Goal: Task Accomplishment & Management: Use online tool/utility

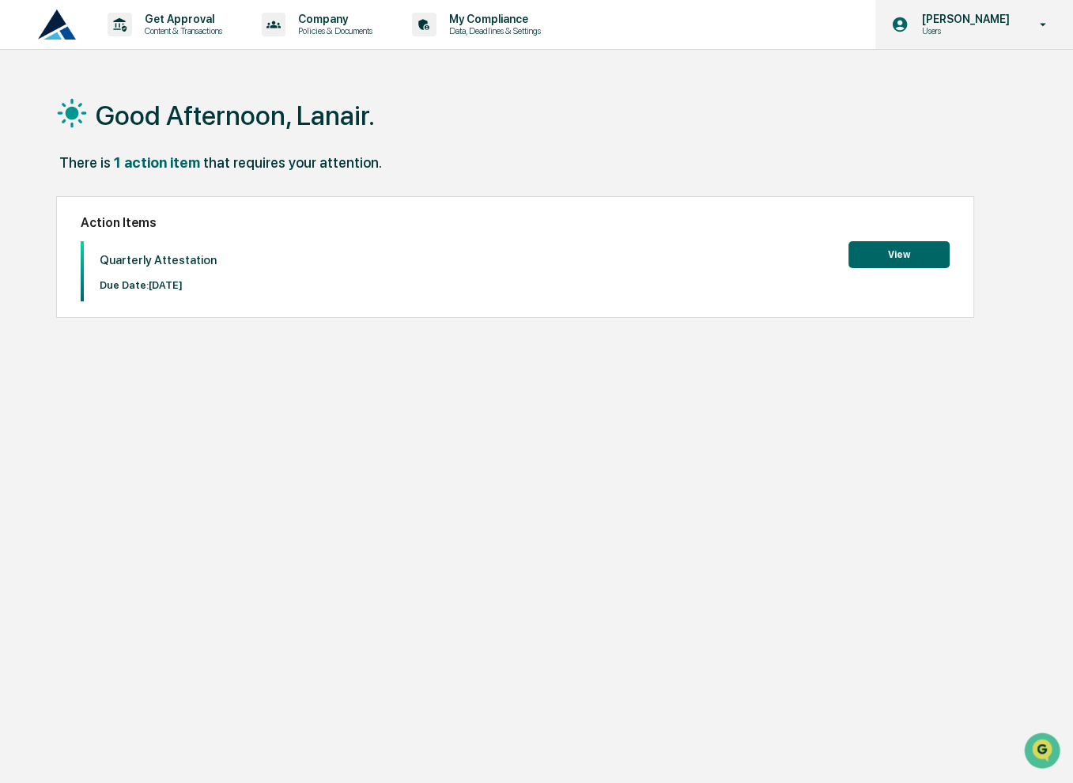
click at [977, 23] on p "[PERSON_NAME]" at bounding box center [962, 19] width 108 height 13
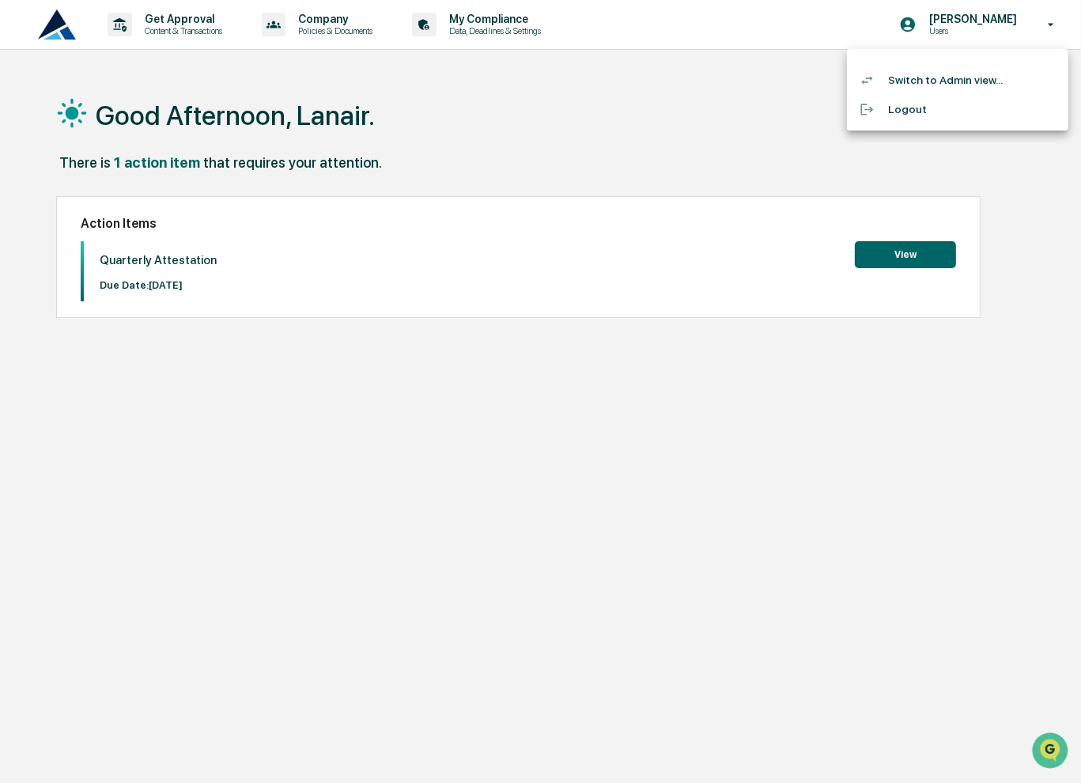
click at [964, 77] on li "Switch to Admin view..." at bounding box center [957, 80] width 221 height 29
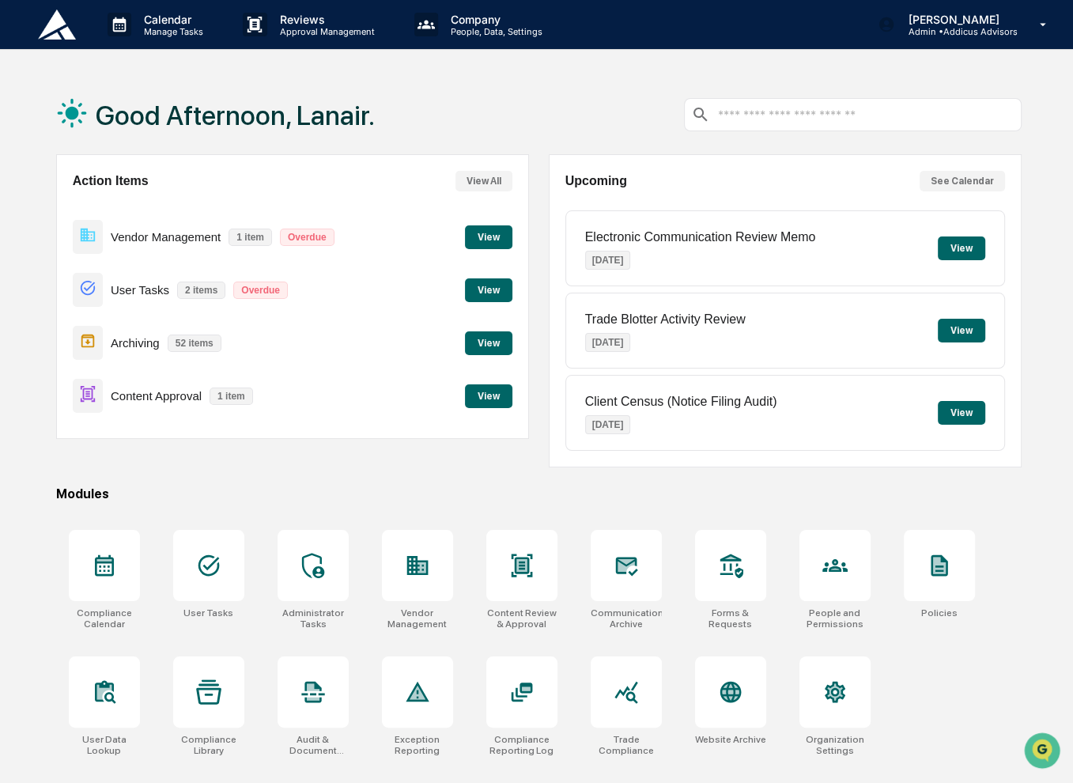
click at [487, 397] on button "View" at bounding box center [488, 396] width 47 height 24
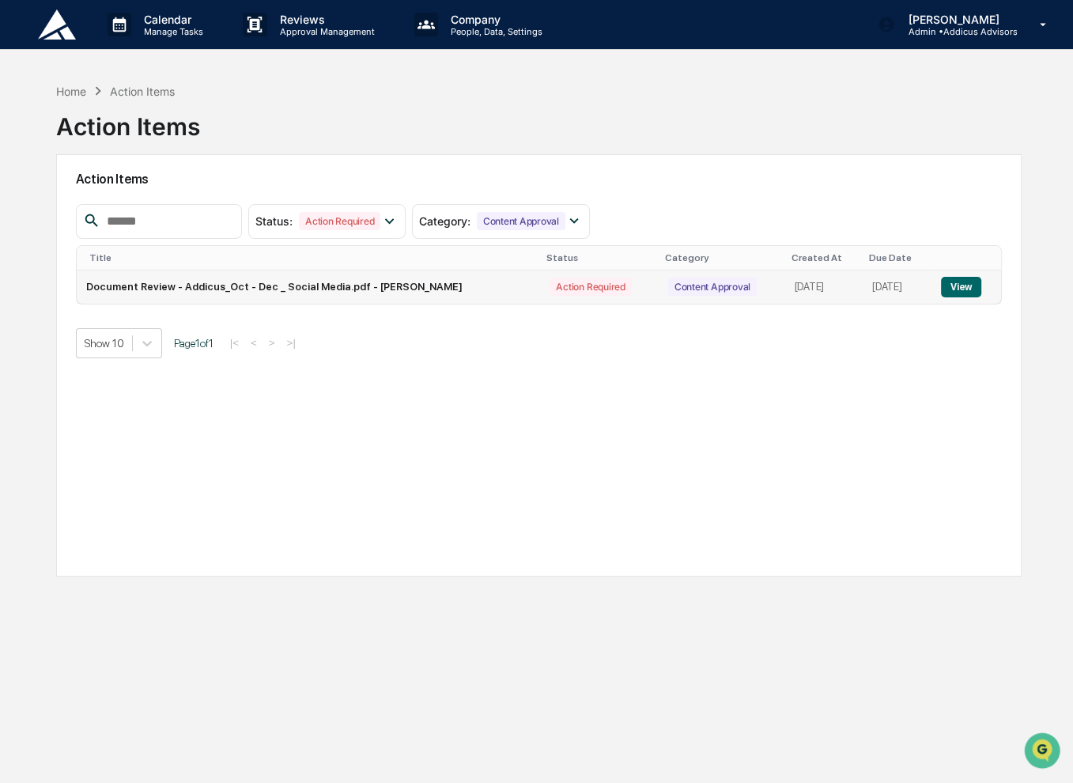
click at [953, 287] on button "View" at bounding box center [961, 287] width 40 height 21
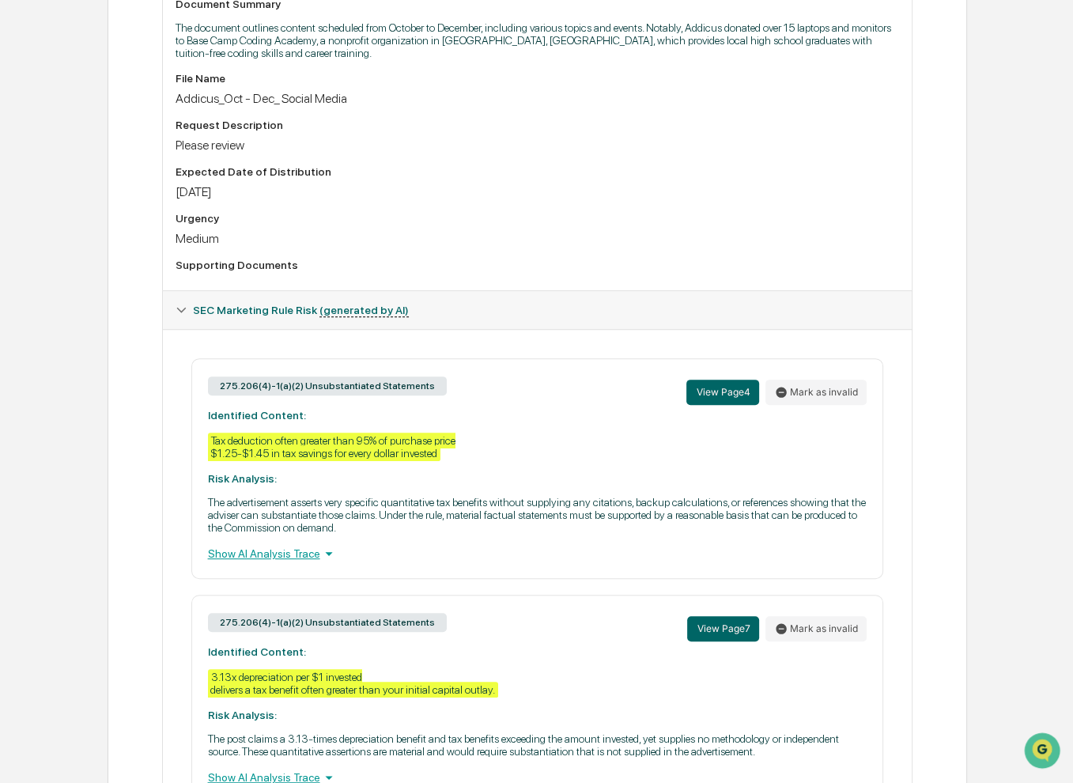
scroll to position [474, 0]
click at [265, 561] on div "Show AI Analysis Trace" at bounding box center [537, 552] width 659 height 17
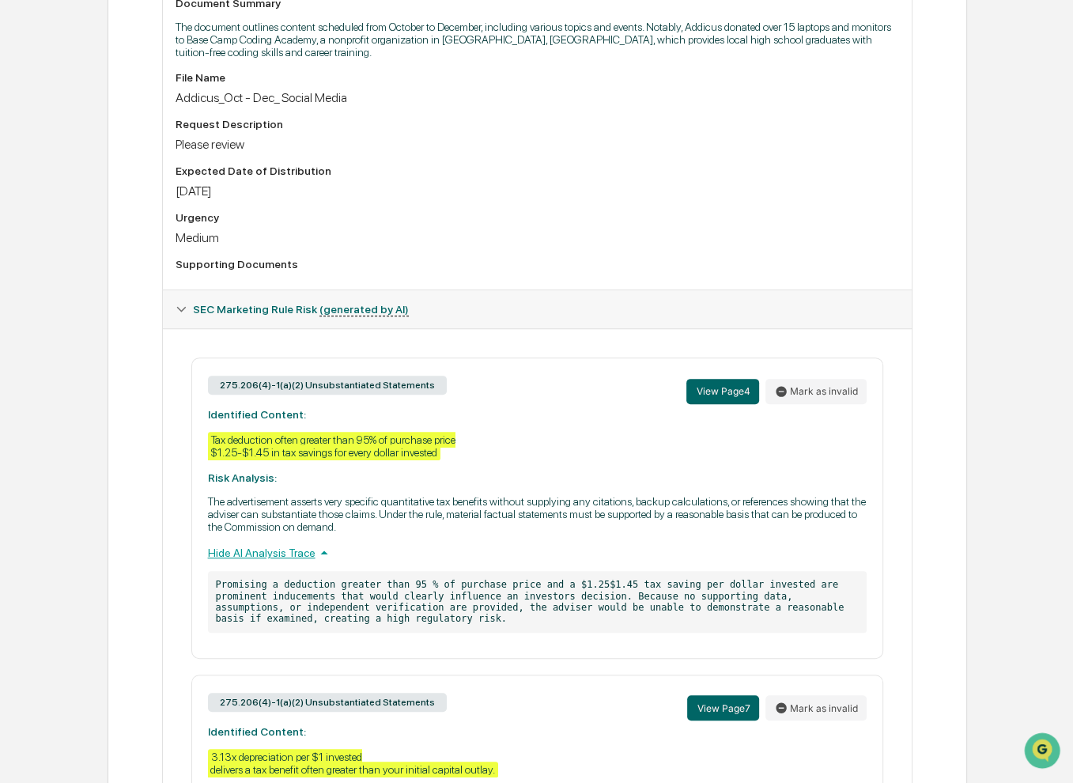
click at [265, 561] on div "Hide AI Analysis Trace" at bounding box center [537, 552] width 659 height 17
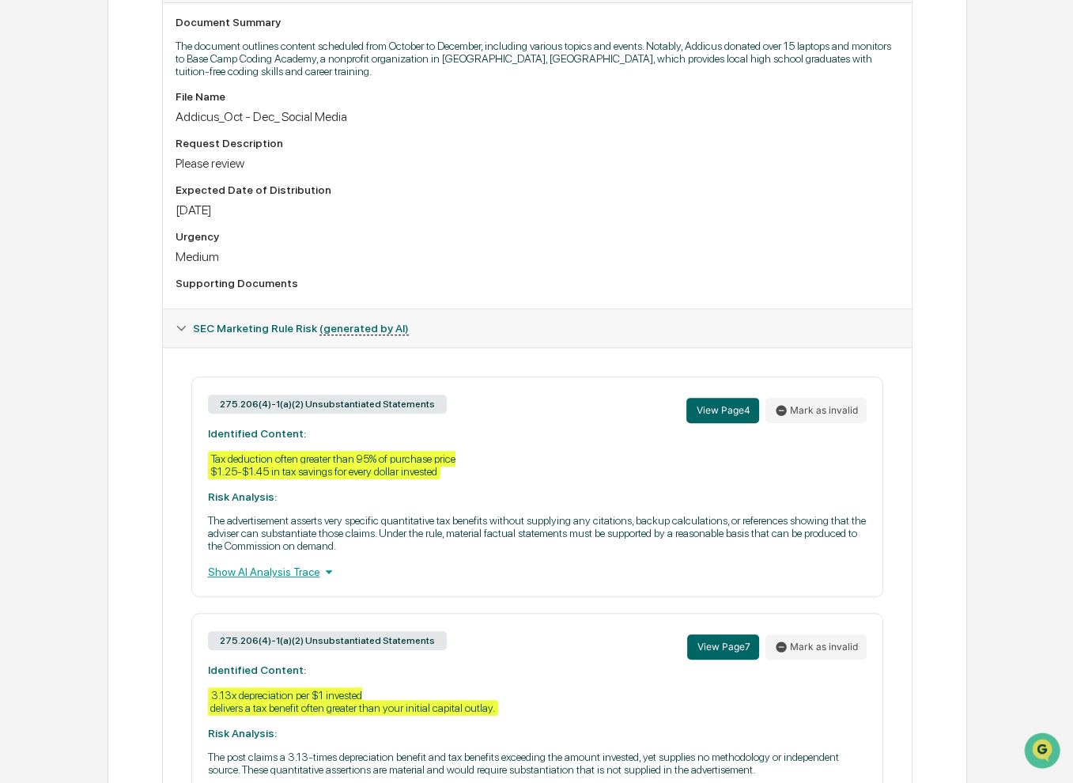
scroll to position [0, 0]
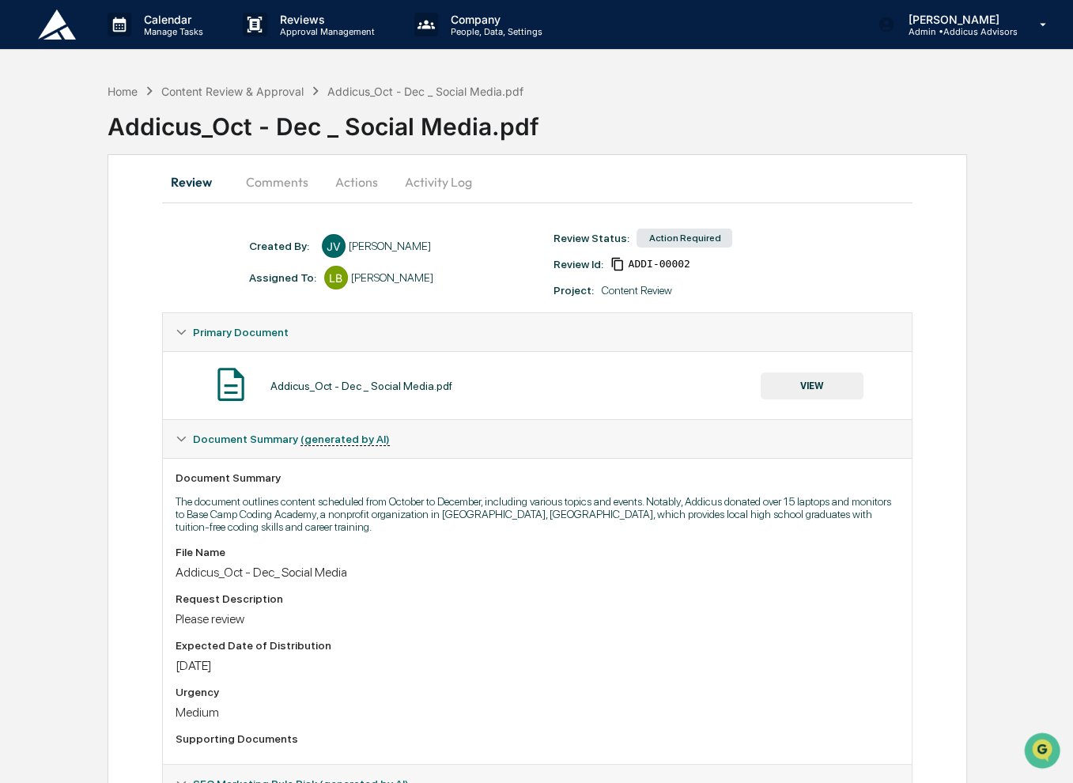
click at [275, 188] on button "Comments" at bounding box center [277, 182] width 88 height 38
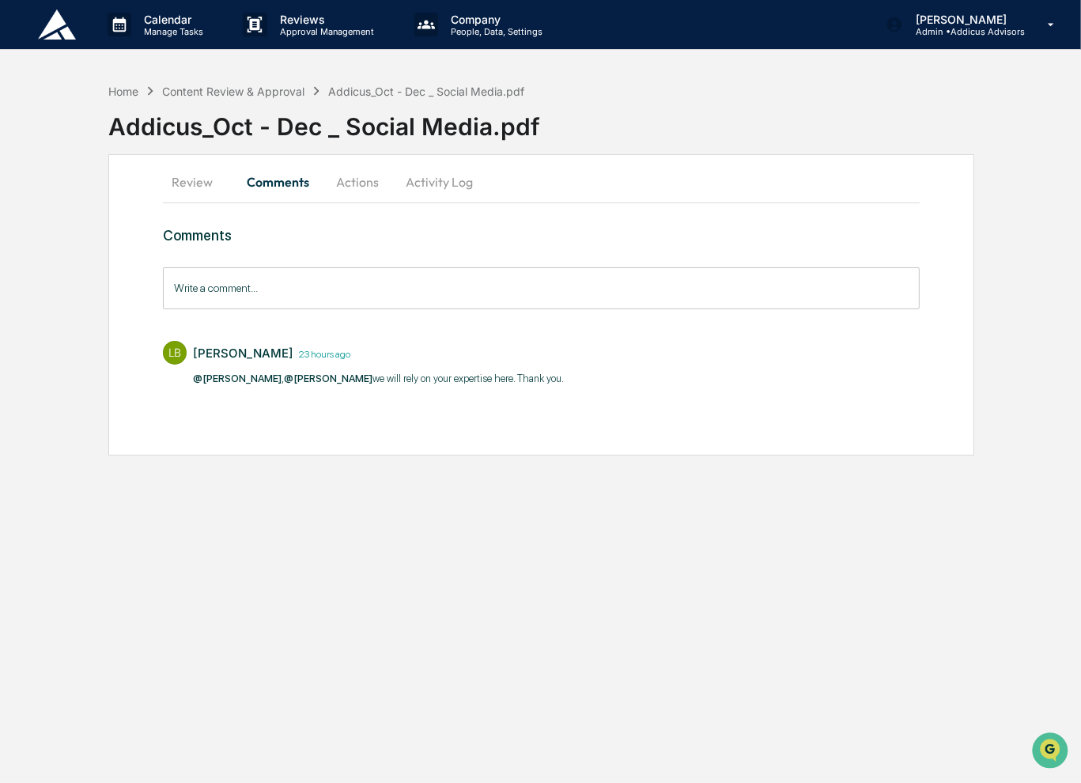
click at [190, 192] on button "Review" at bounding box center [198, 182] width 71 height 38
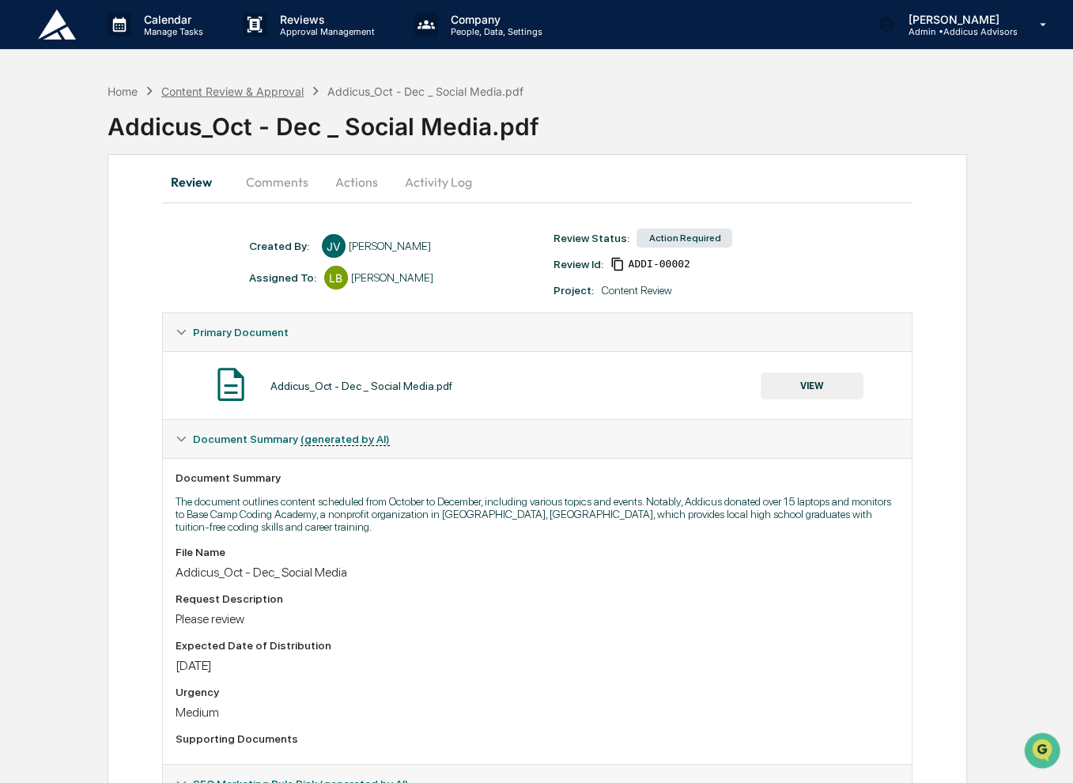
click at [274, 92] on div "Content Review & Approval" at bounding box center [232, 91] width 142 height 13
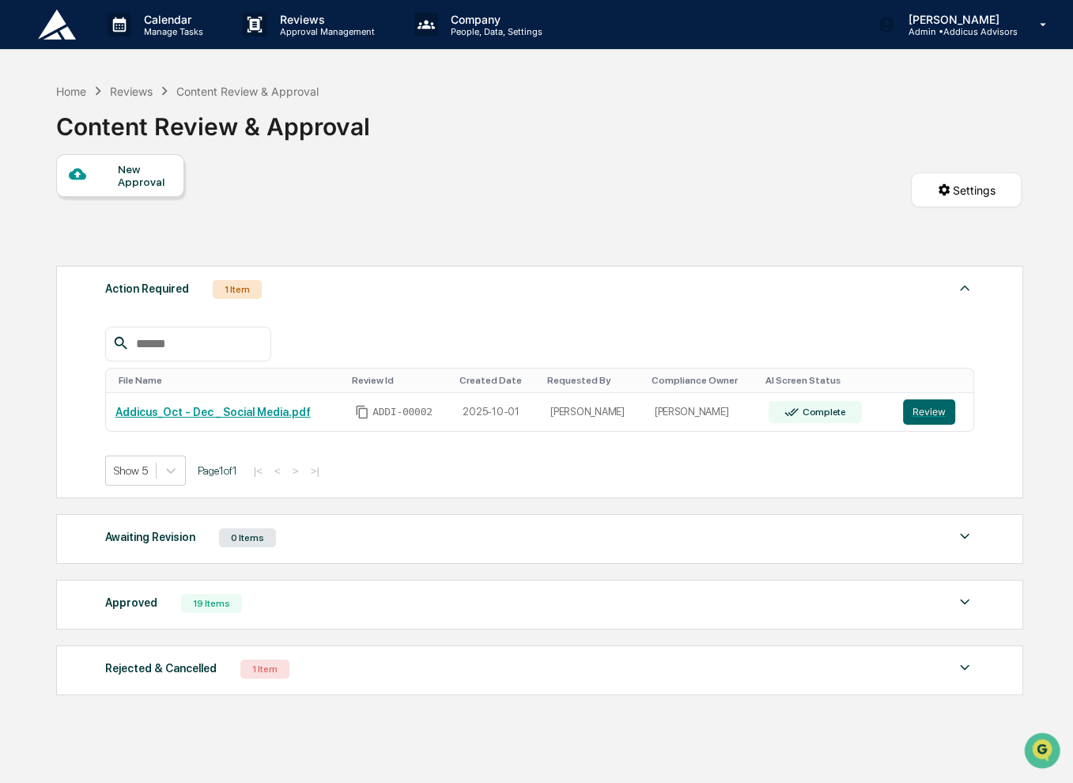
click at [310, 599] on div "Approved 19 Items" at bounding box center [539, 603] width 869 height 22
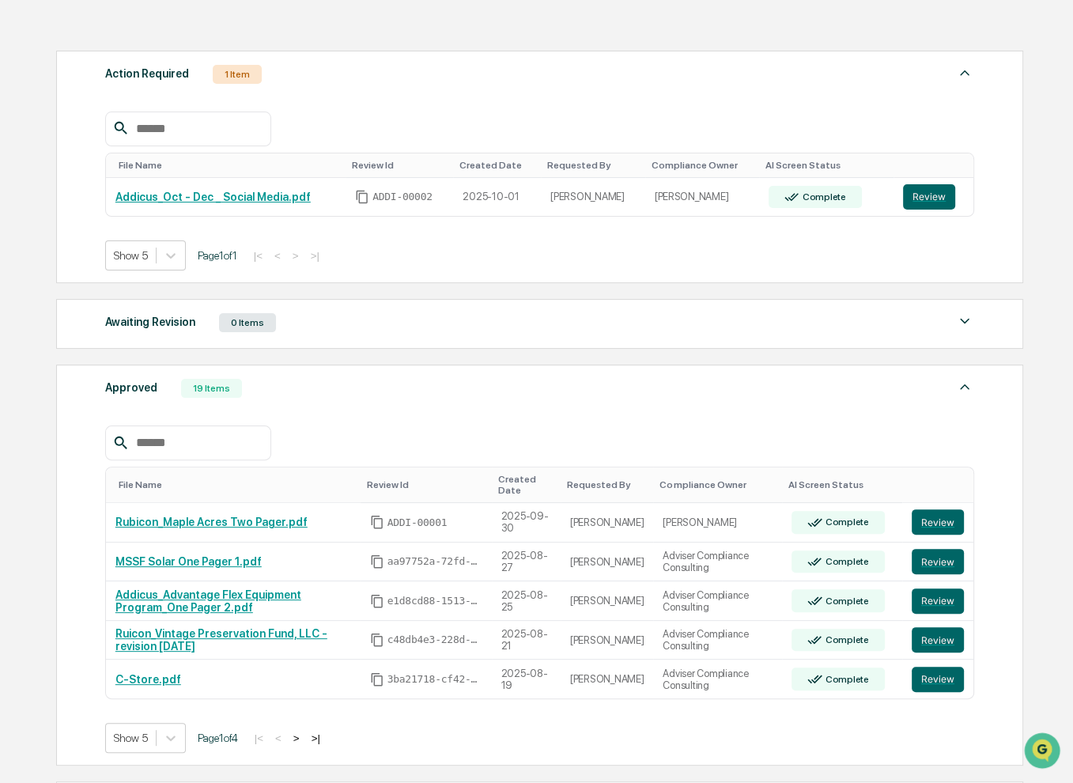
scroll to position [237, 0]
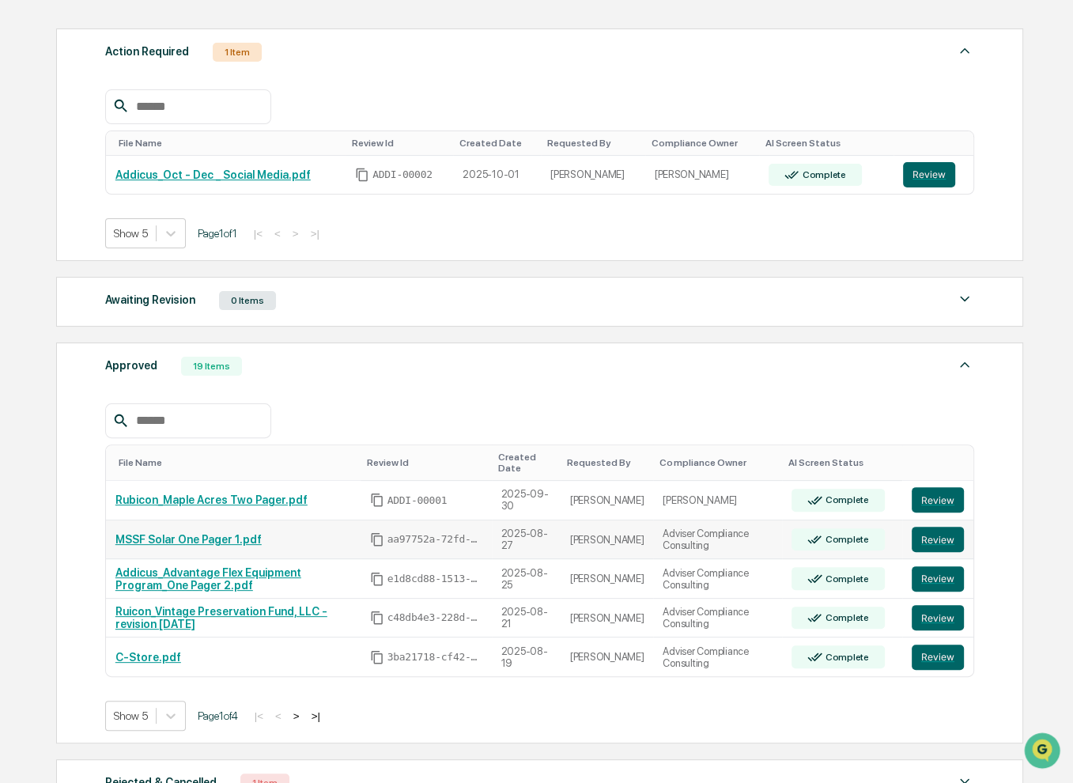
click at [164, 533] on link "MSSF Solar One Pager 1.pdf" at bounding box center [188, 539] width 146 height 13
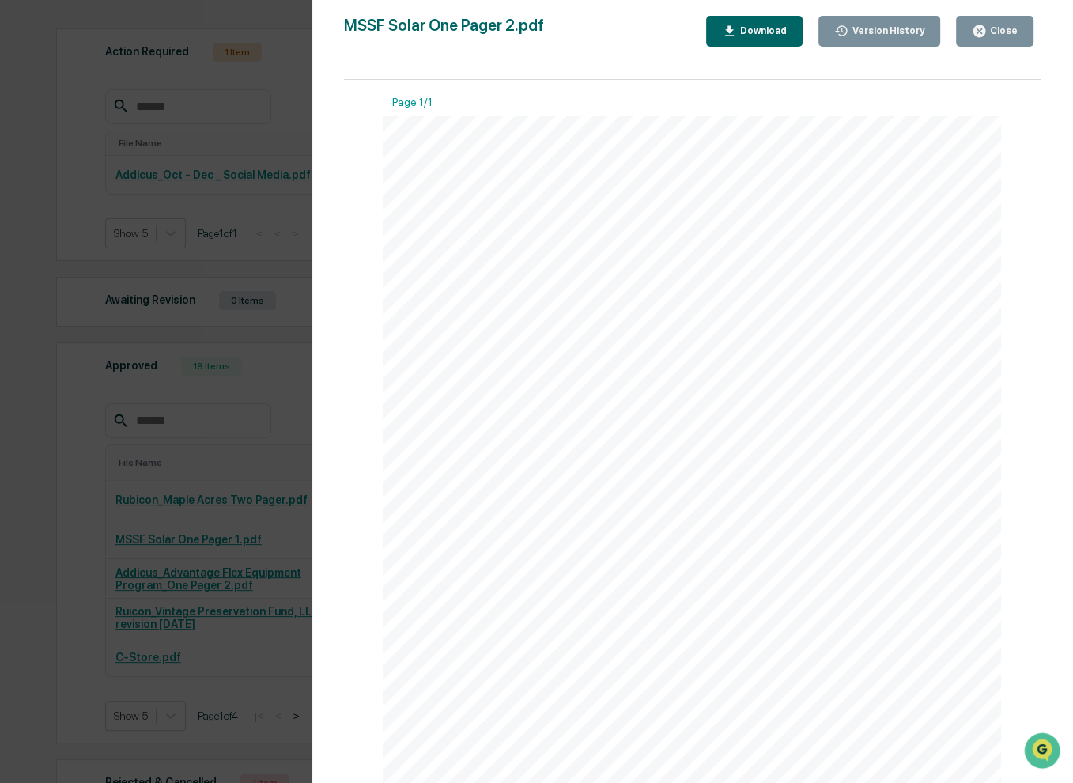
click at [1002, 32] on div "Close" at bounding box center [1002, 30] width 31 height 11
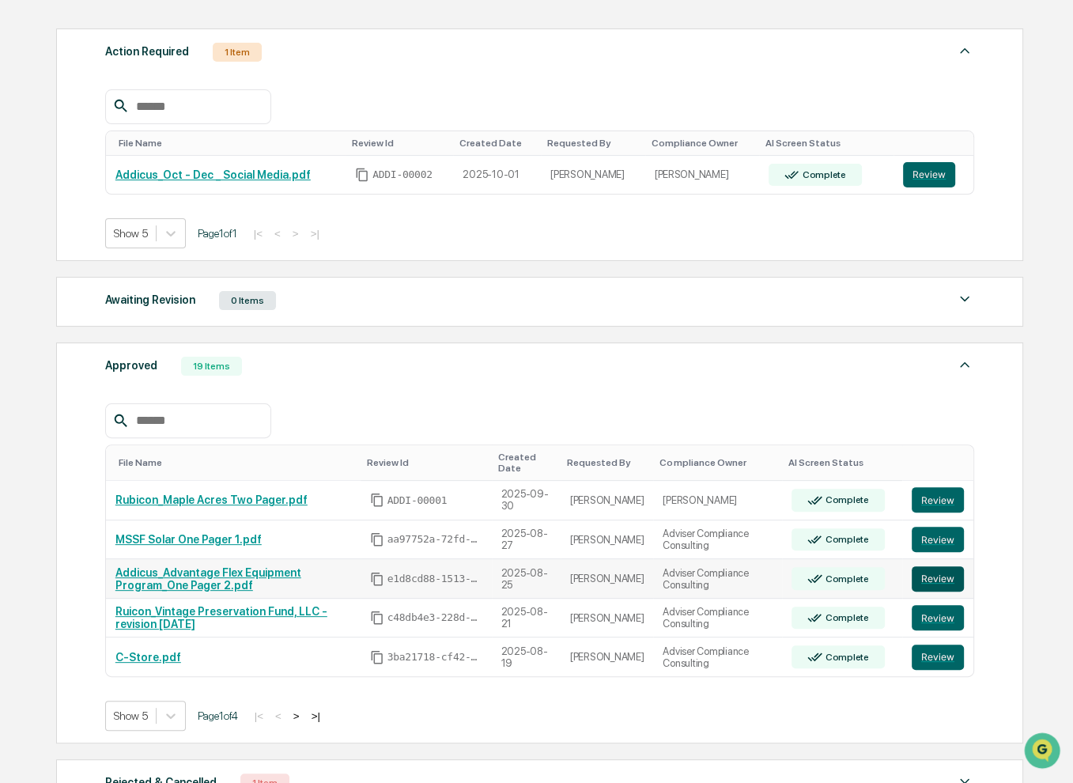
click at [930, 571] on button "Review" at bounding box center [938, 578] width 52 height 25
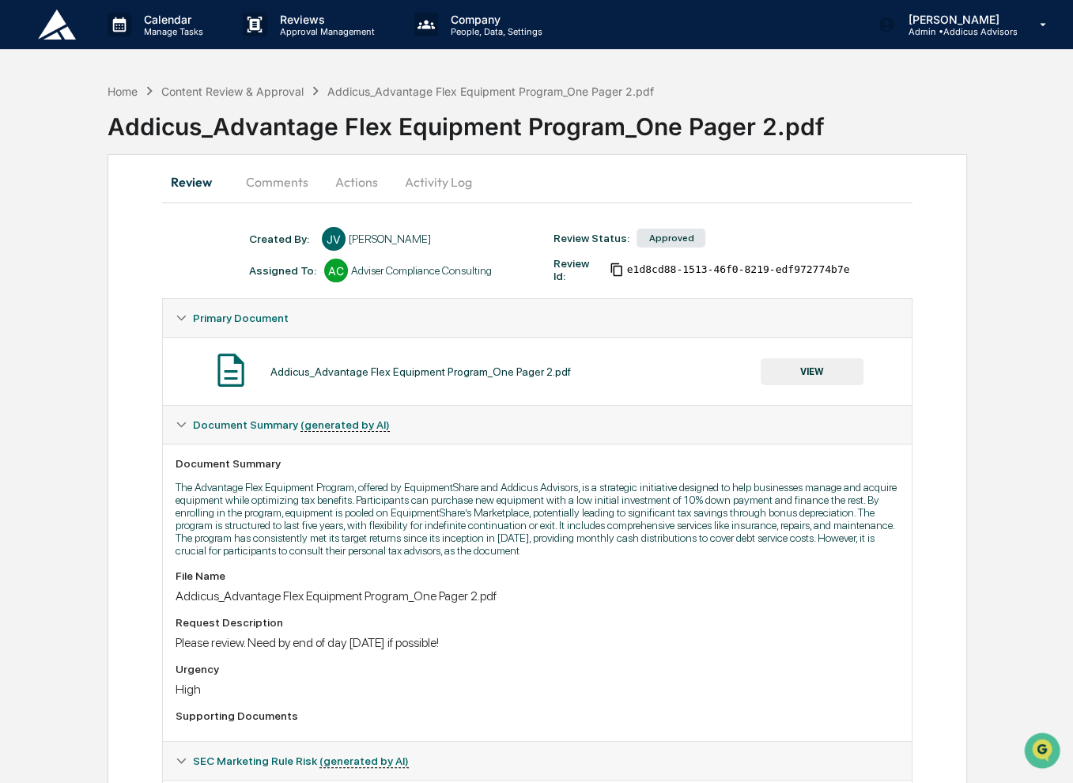
click at [295, 191] on button "Comments" at bounding box center [277, 182] width 88 height 38
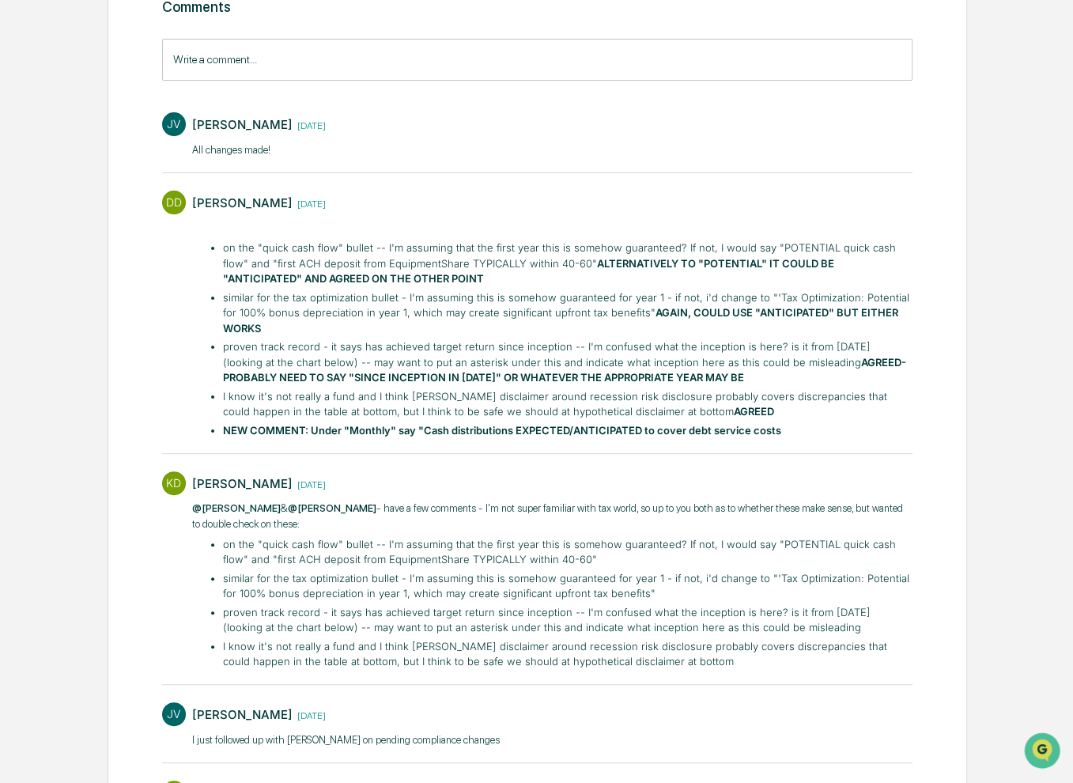
scroll to position [76, 0]
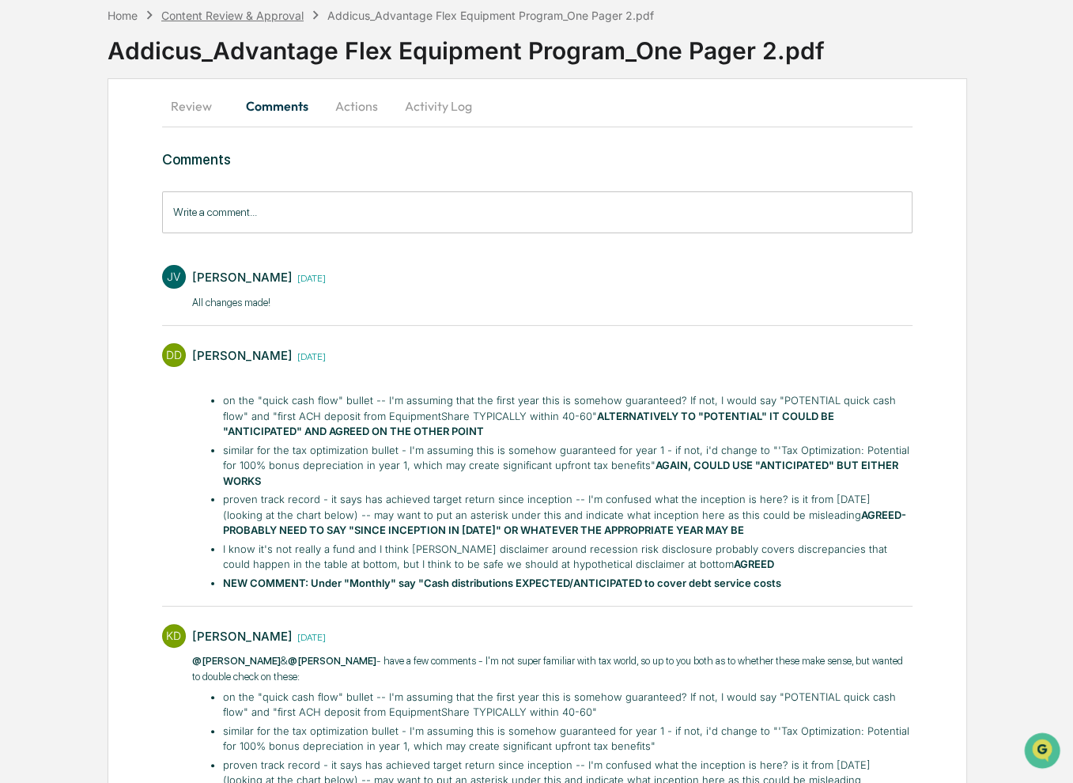
click at [227, 10] on div "Content Review & Approval" at bounding box center [232, 15] width 142 height 13
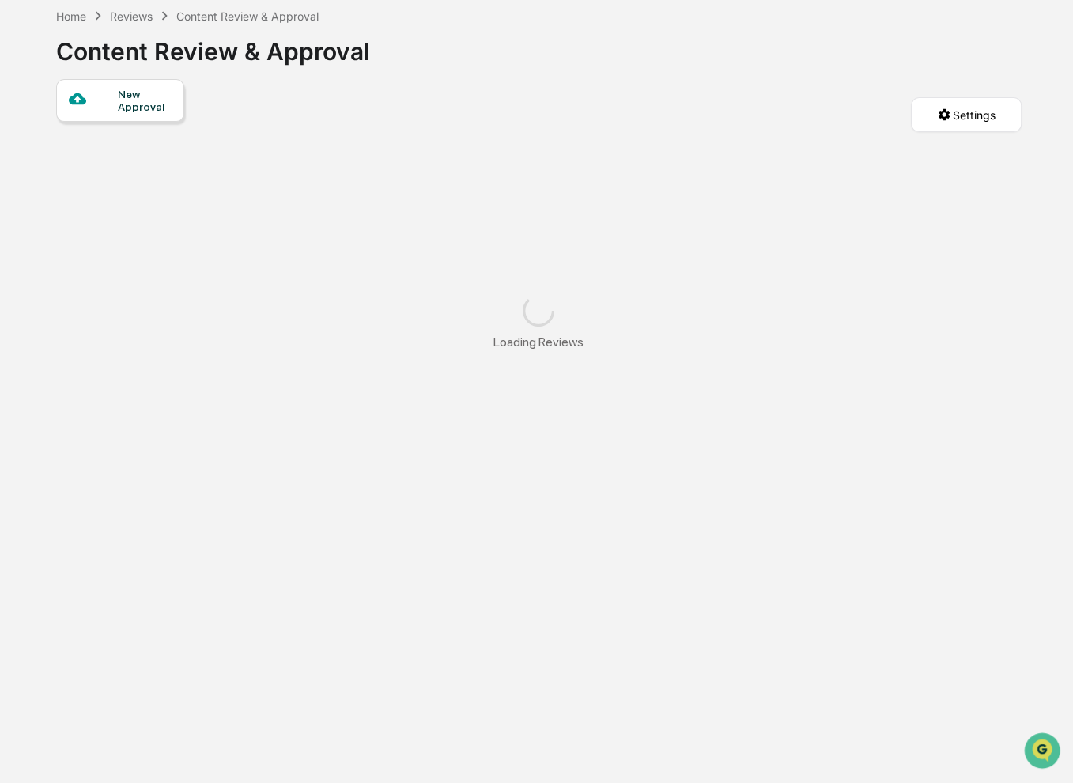
scroll to position [75, 0]
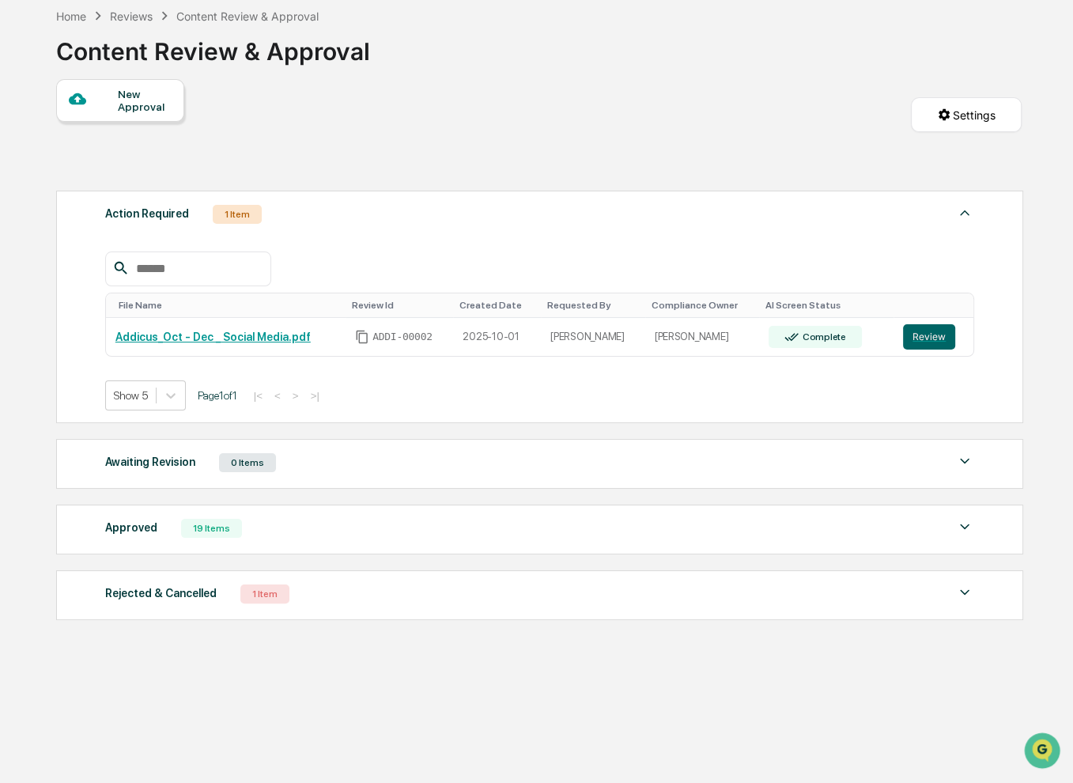
click at [370, 531] on div "Approved 19 Items" at bounding box center [539, 528] width 869 height 22
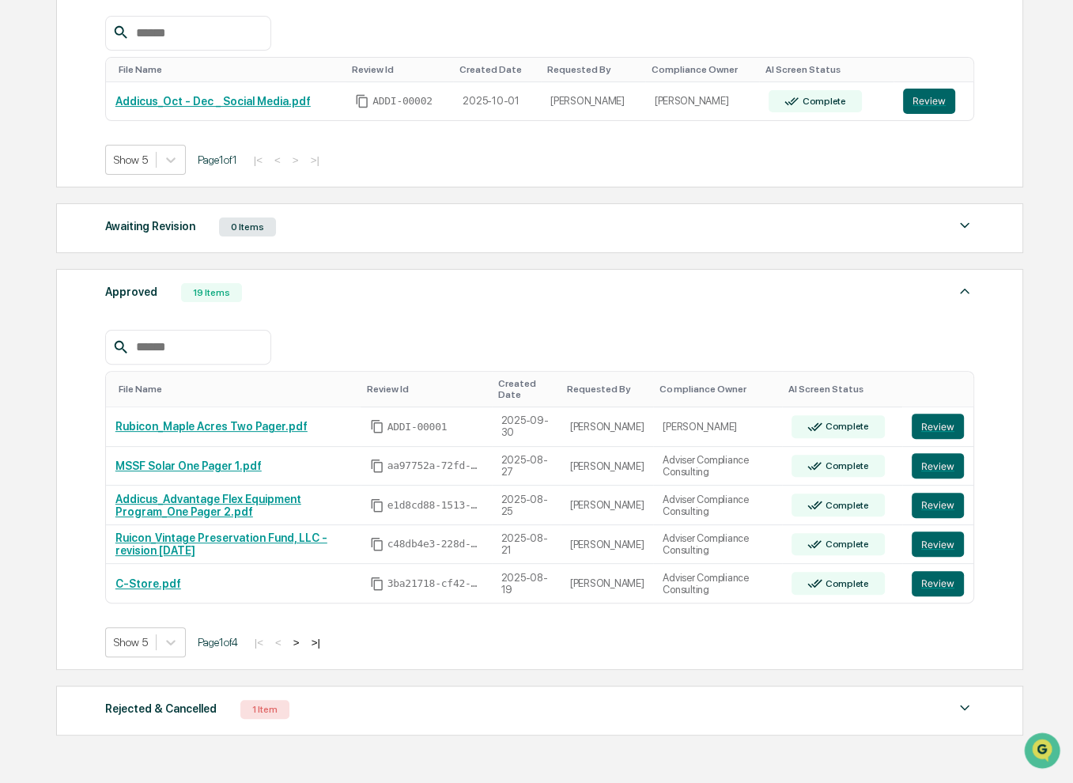
scroll to position [313, 0]
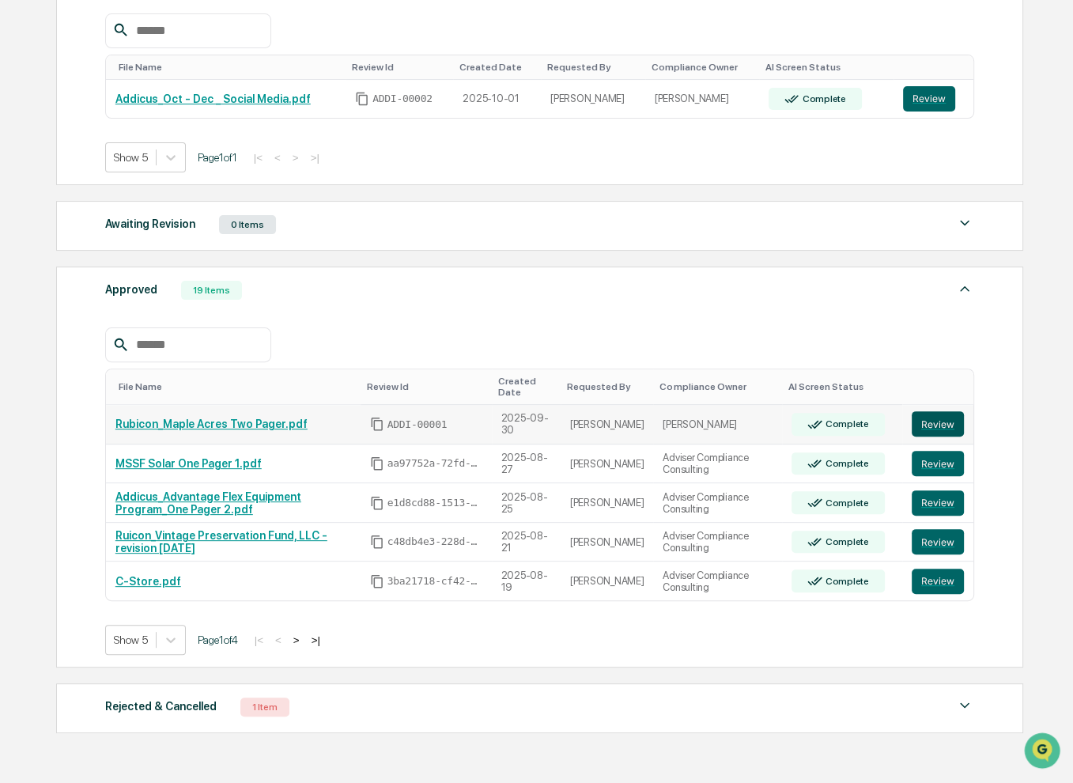
click at [930, 411] on button "Review" at bounding box center [938, 423] width 52 height 25
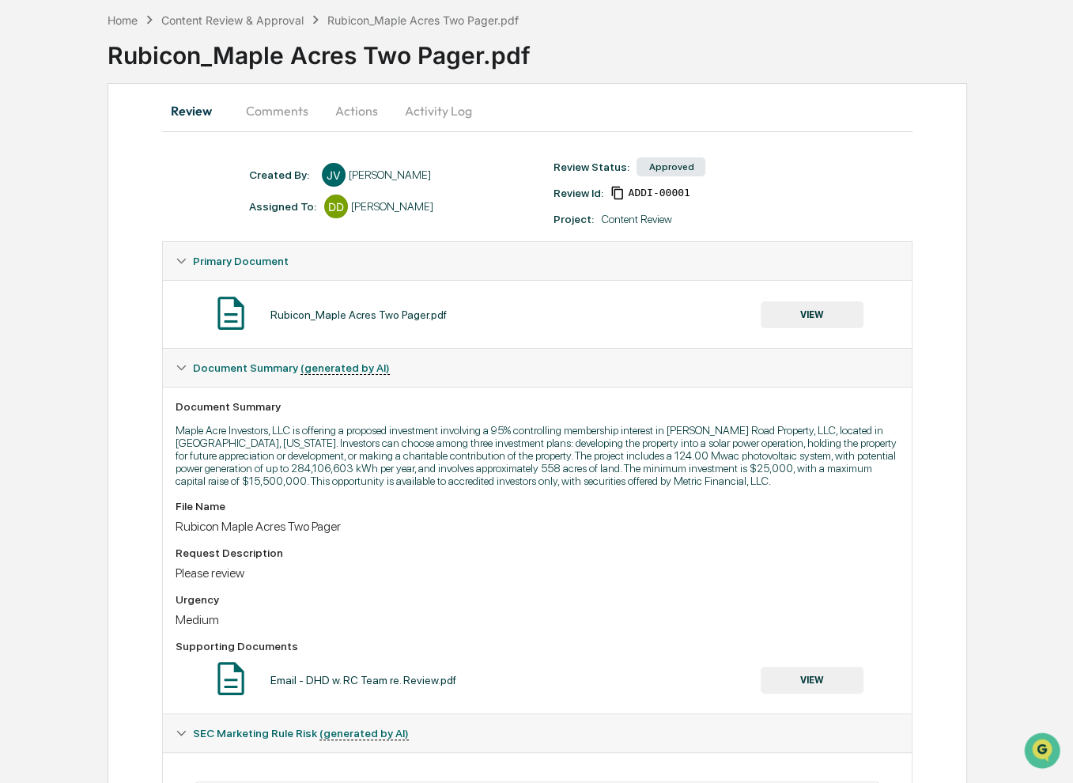
scroll to position [43, 0]
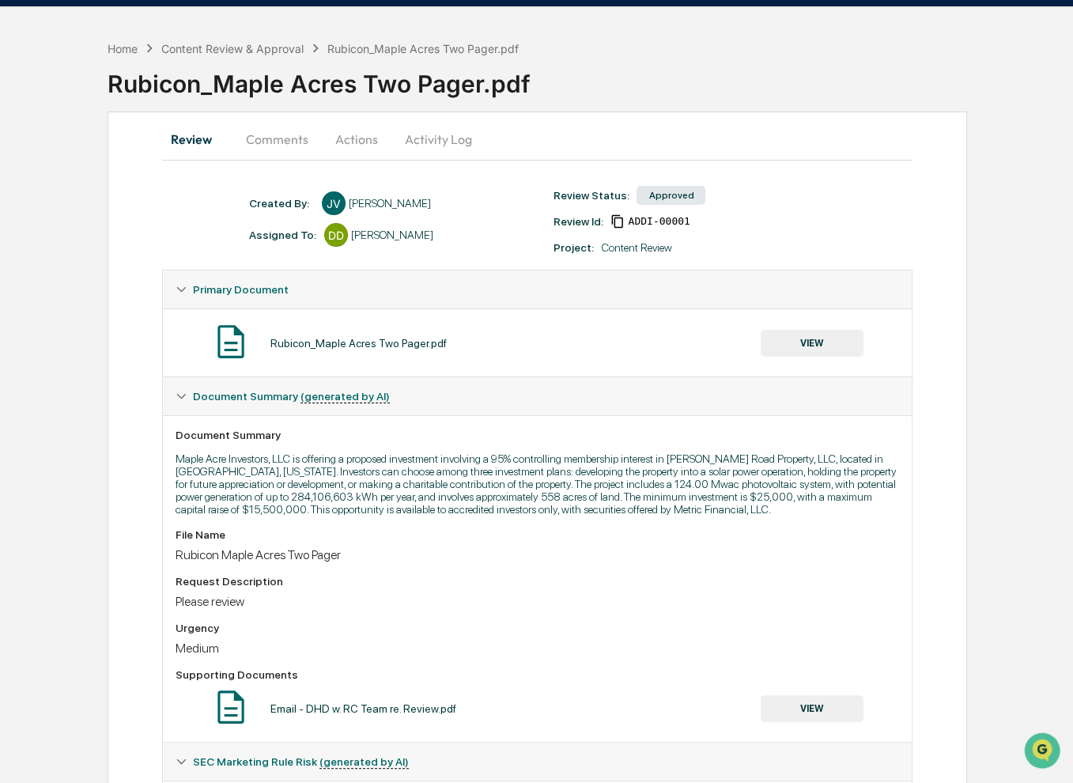
click at [288, 140] on button "Comments" at bounding box center [277, 139] width 88 height 38
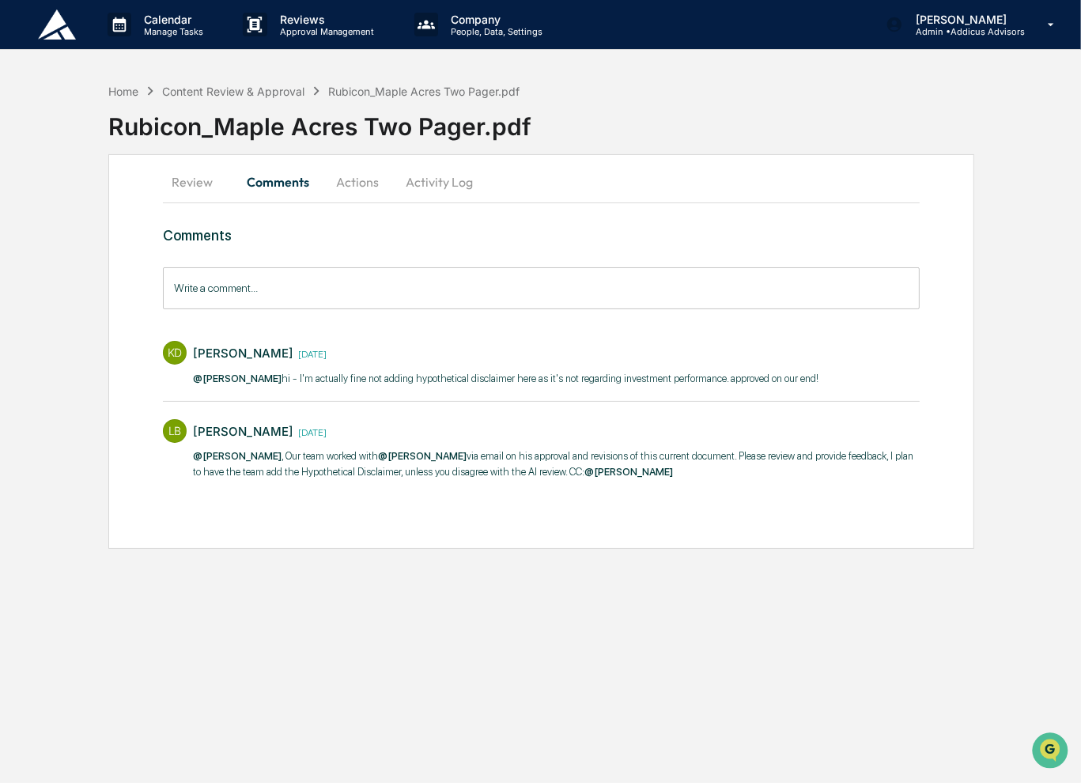
click at [354, 184] on button "Actions" at bounding box center [357, 182] width 71 height 38
